Goal: Task Accomplishment & Management: Manage account settings

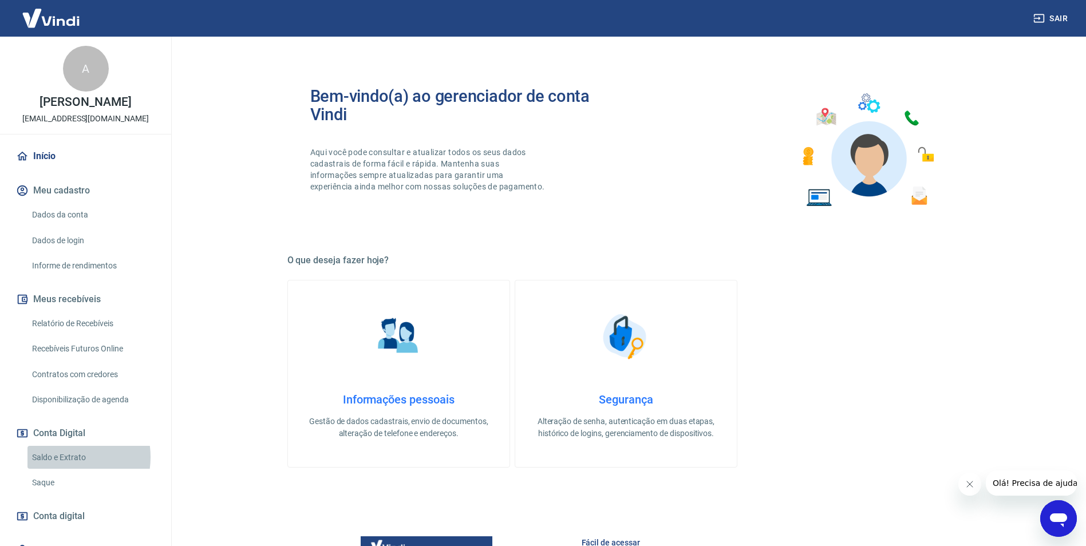
click at [60, 457] on link "Saldo e Extrato" at bounding box center [92, 457] width 130 height 23
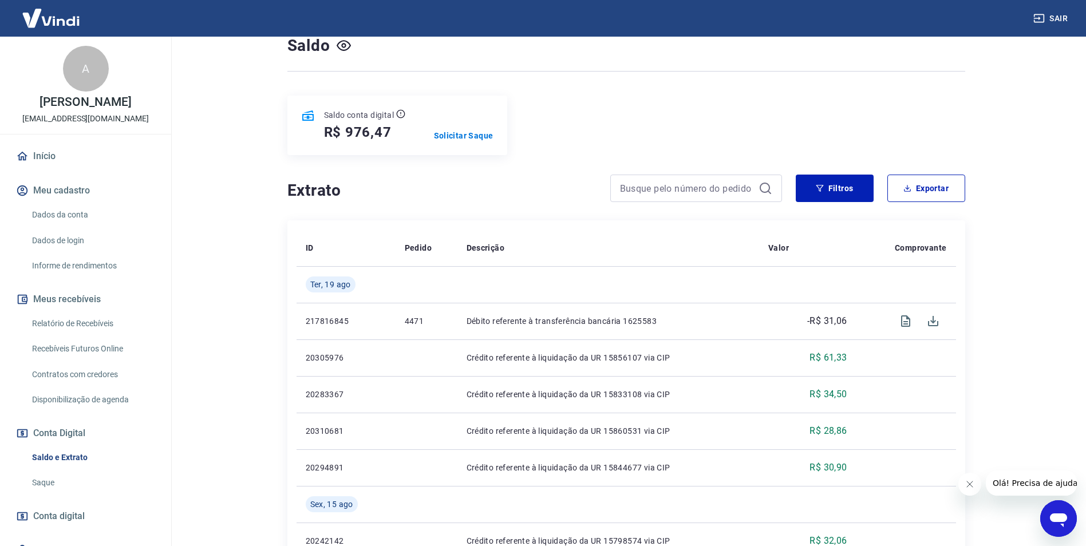
scroll to position [82, 0]
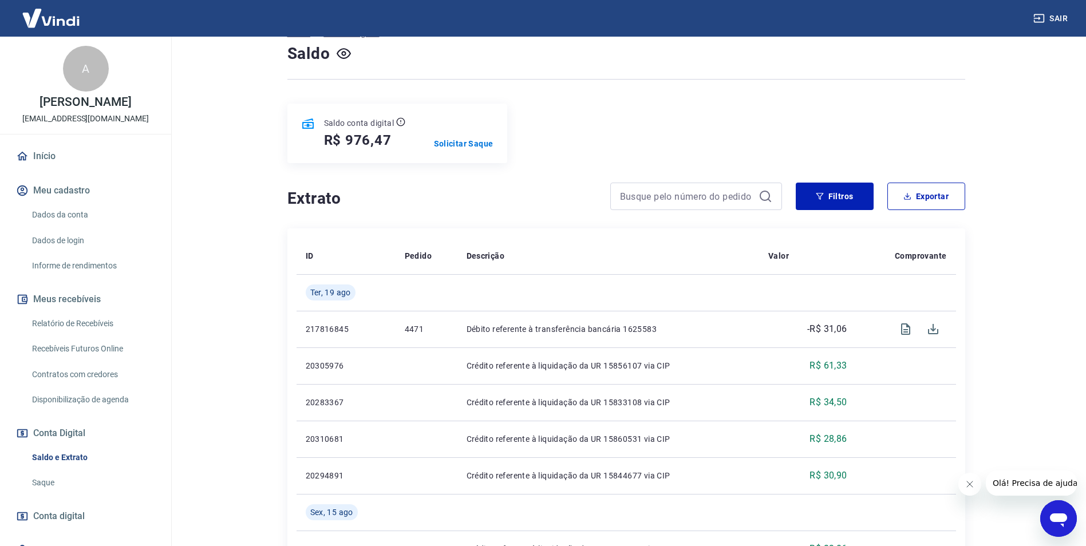
drag, startPoint x: 88, startPoint y: 323, endPoint x: 201, endPoint y: 350, distance: 116.5
click at [88, 323] on link "Relatório de Recebíveis" at bounding box center [92, 323] width 130 height 23
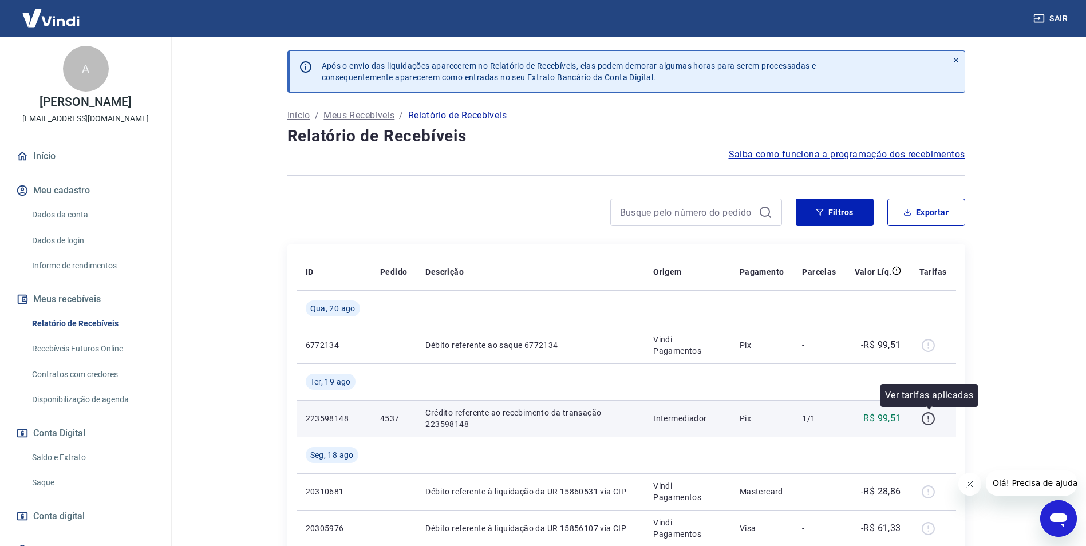
click at [926, 414] on icon "button" at bounding box center [927, 418] width 13 height 13
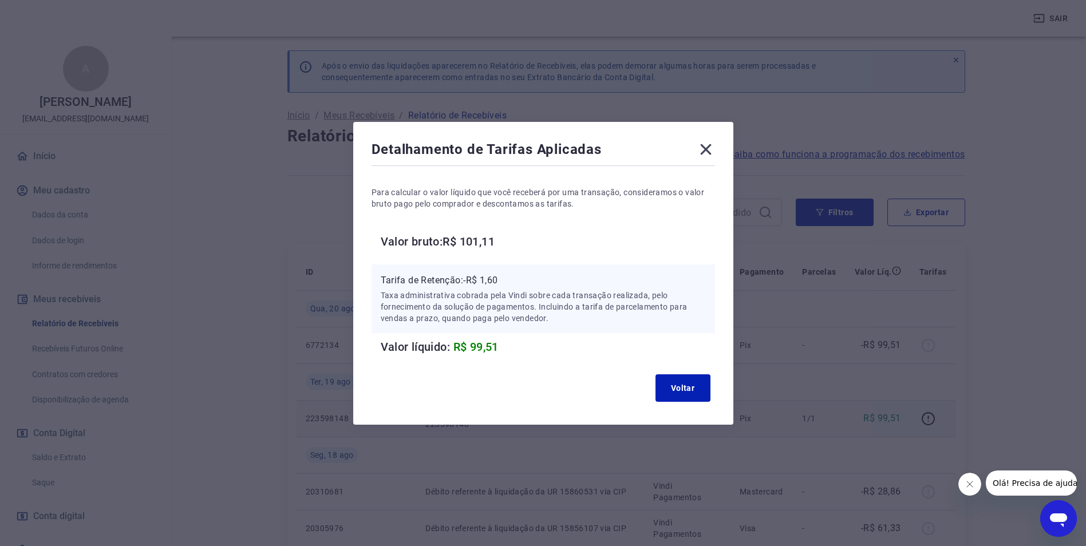
click at [706, 149] on icon at bounding box center [705, 149] width 18 height 18
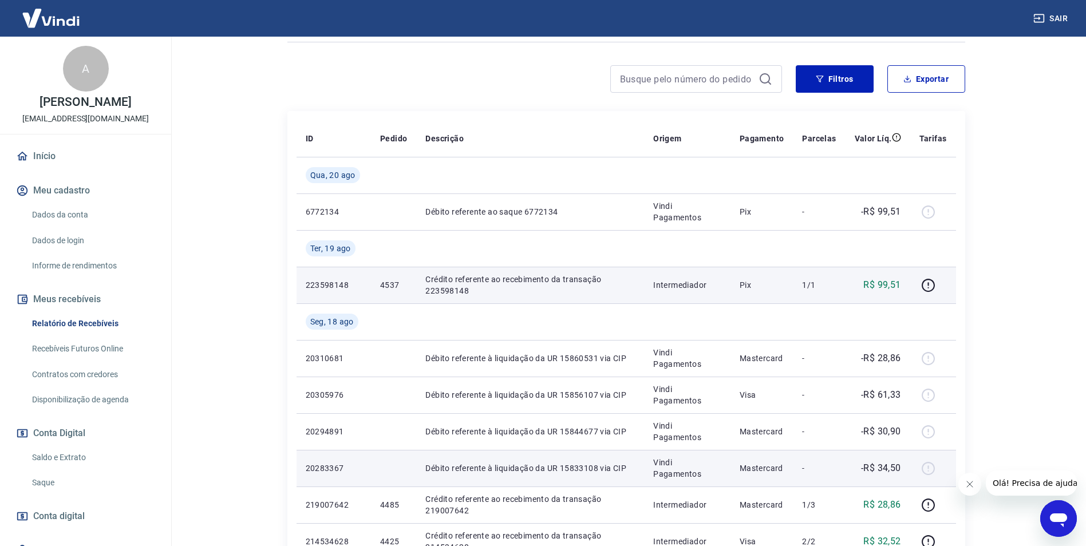
scroll to position [114, 0]
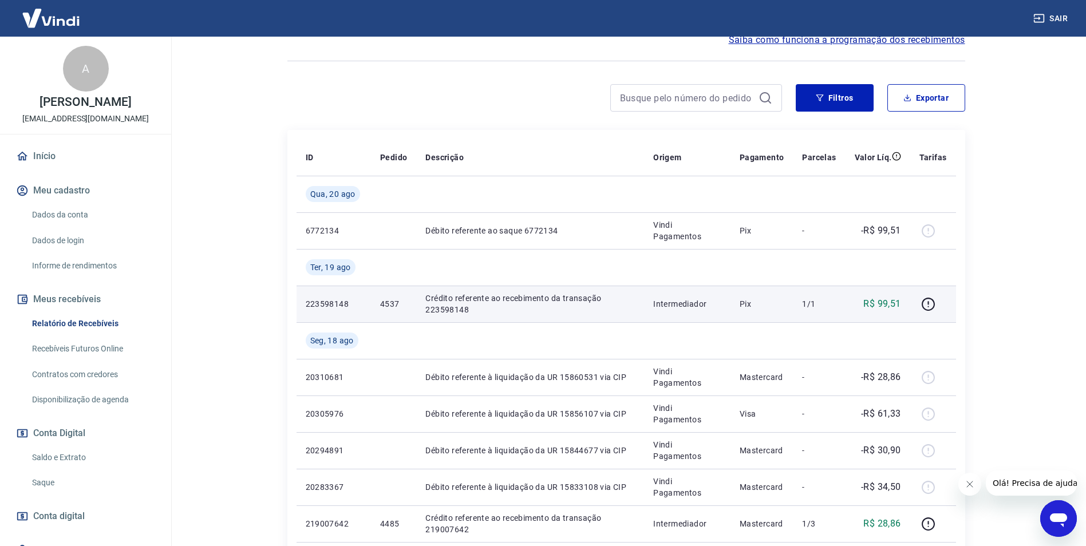
click at [72, 456] on link "Saldo e Extrato" at bounding box center [92, 457] width 130 height 23
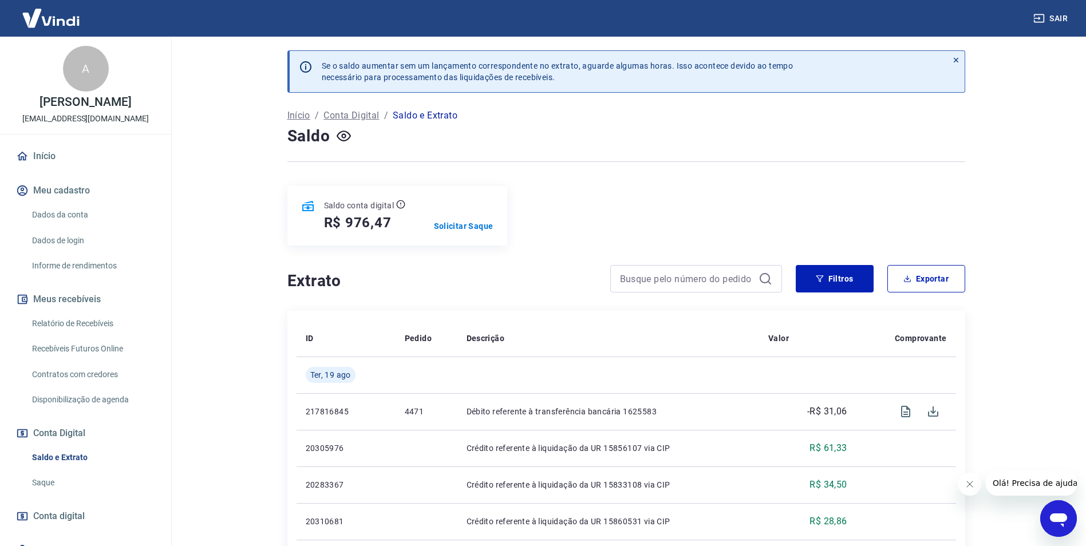
click at [84, 324] on link "Relatório de Recebíveis" at bounding box center [92, 323] width 130 height 23
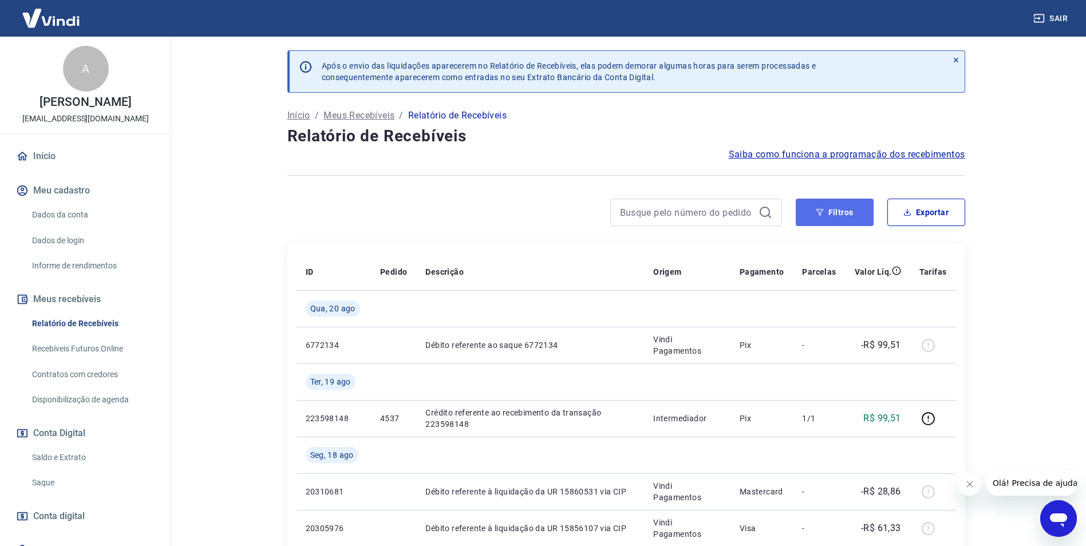
click at [836, 216] on button "Filtros" at bounding box center [834, 212] width 78 height 27
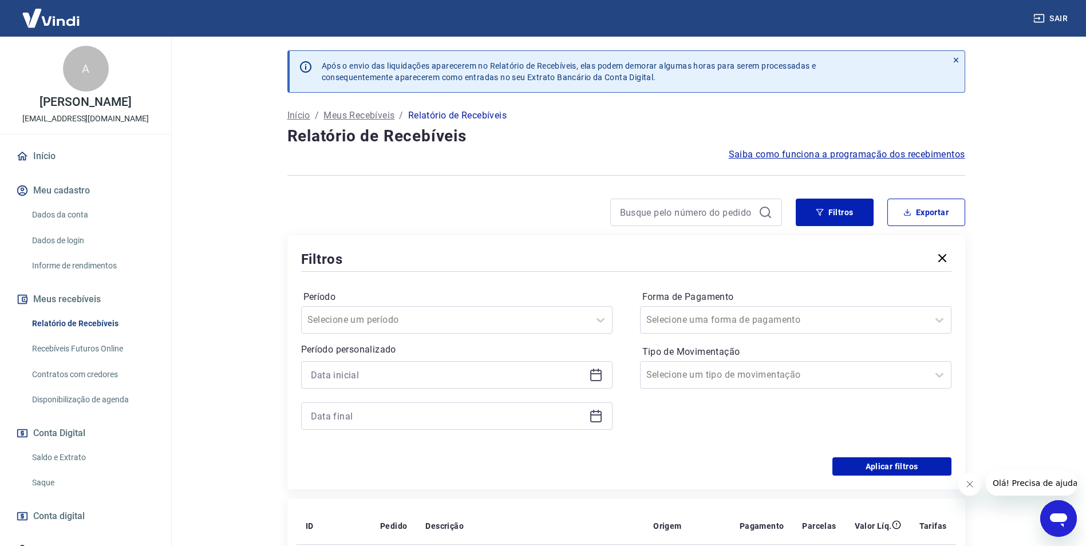
click at [596, 369] on icon at bounding box center [596, 375] width 14 height 14
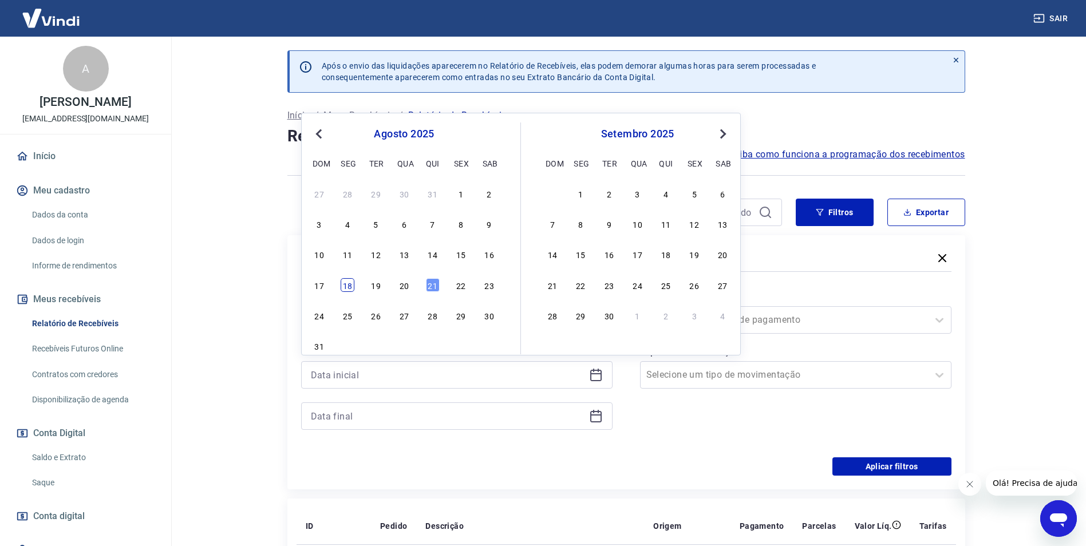
click at [351, 287] on div "18" at bounding box center [347, 285] width 14 height 14
type input "[DATE]"
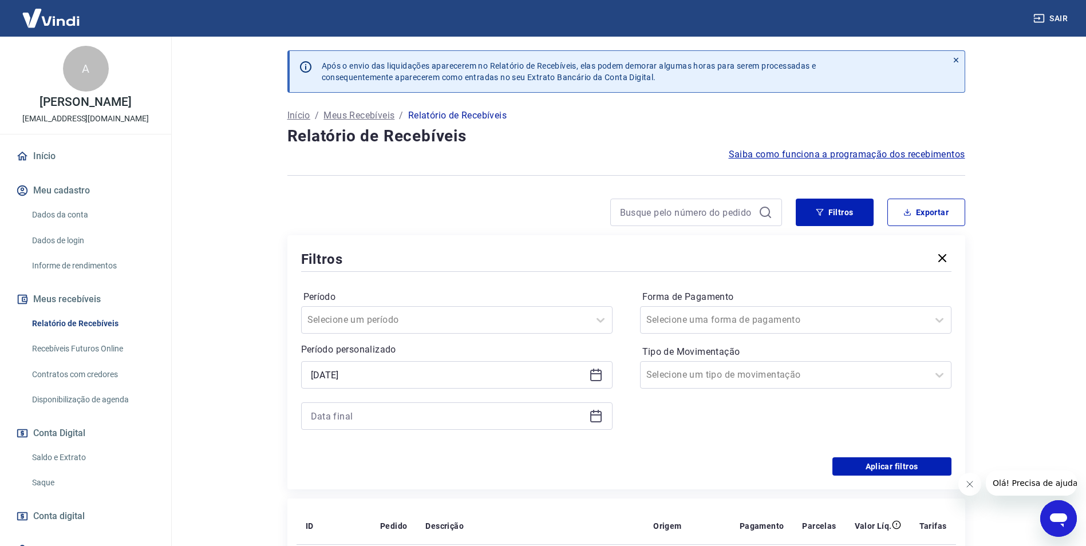
click at [599, 424] on div at bounding box center [456, 415] width 311 height 27
click at [599, 417] on icon at bounding box center [596, 416] width 14 height 14
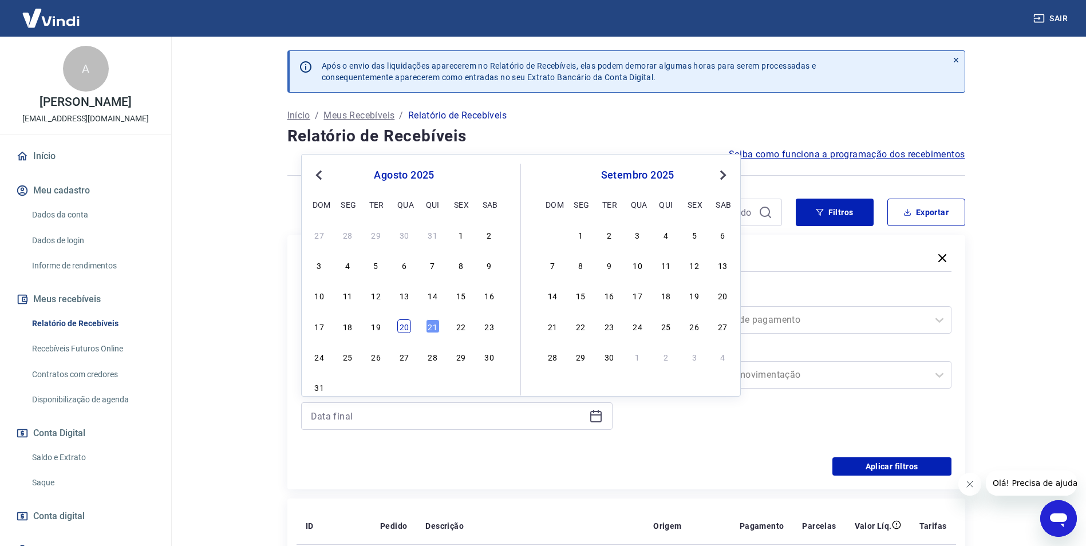
click at [403, 325] on div "20" at bounding box center [404, 326] width 14 height 14
type input "[DATE]"
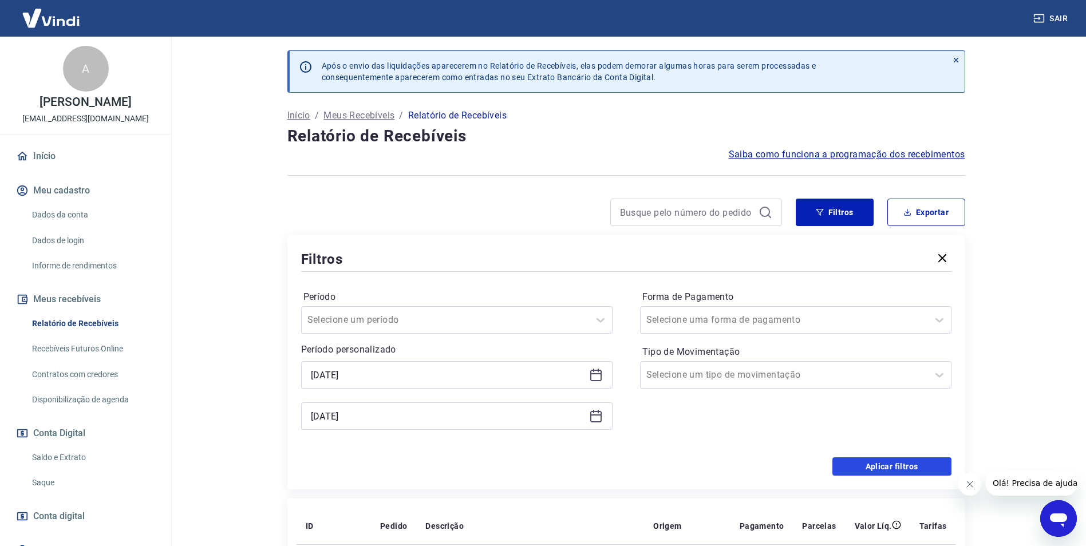
click at [932, 466] on button "Aplicar filtros" at bounding box center [891, 466] width 119 height 18
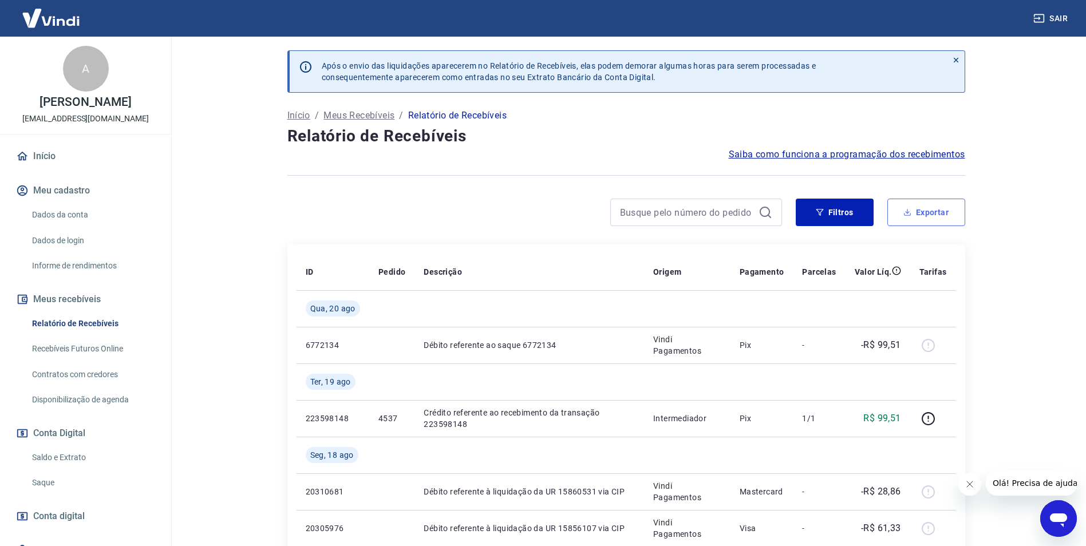
click at [905, 211] on icon "button" at bounding box center [907, 212] width 8 height 8
type input "[DATE]"
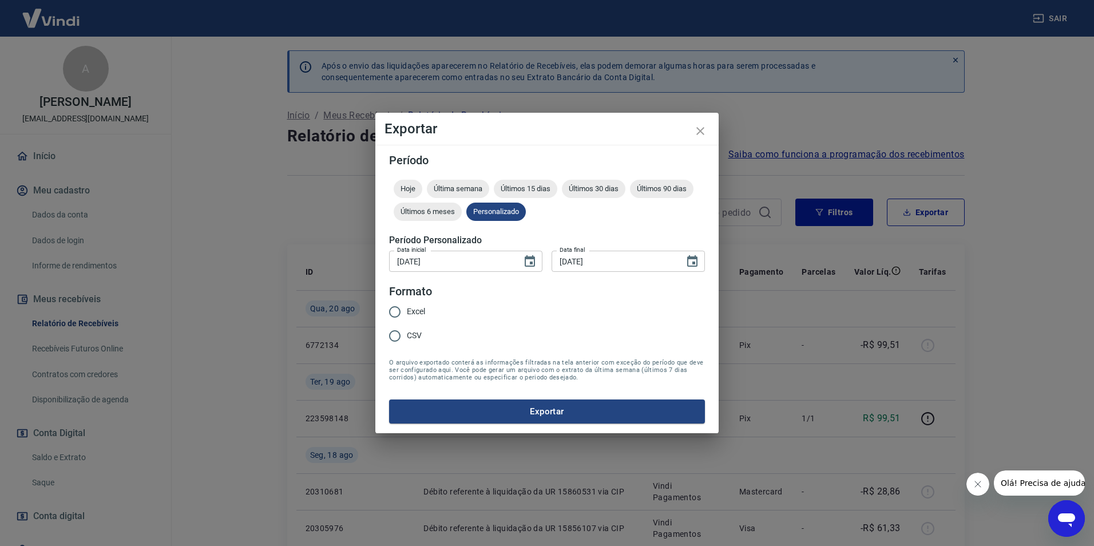
click at [399, 310] on input "Excel" at bounding box center [395, 312] width 24 height 24
radio input "true"
click at [549, 412] on button "Exportar" at bounding box center [547, 411] width 316 height 24
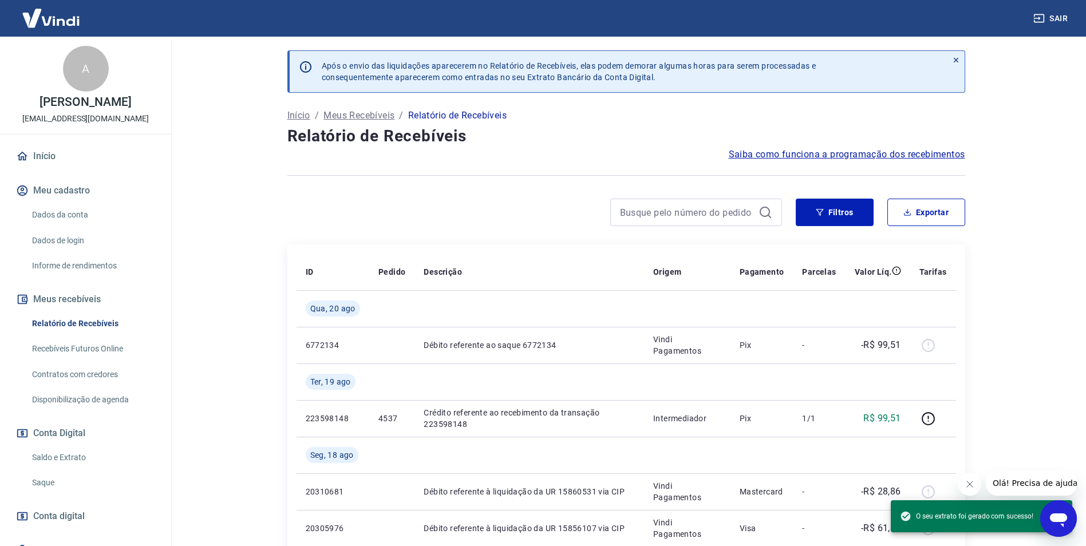
click at [76, 455] on link "Saldo e Extrato" at bounding box center [92, 457] width 130 height 23
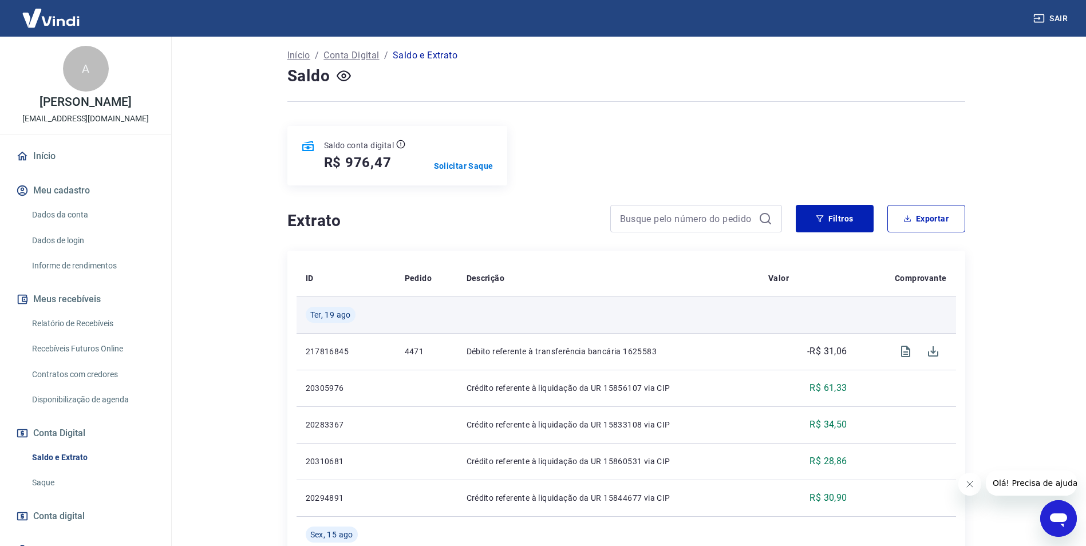
scroll to position [57, 0]
